Goal: Find contact information: Find contact information

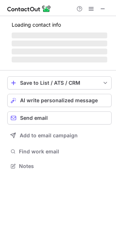
scroll to position [159, 116]
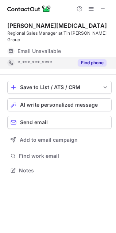
click at [95, 59] on button "Find phone" at bounding box center [92, 62] width 29 height 7
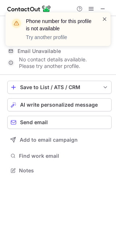
click at [105, 17] on span at bounding box center [105, 18] width 6 height 7
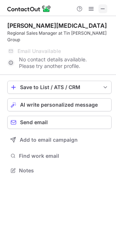
click at [102, 8] on span at bounding box center [103, 9] width 6 height 6
